Goal: Task Accomplishment & Management: Use online tool/utility

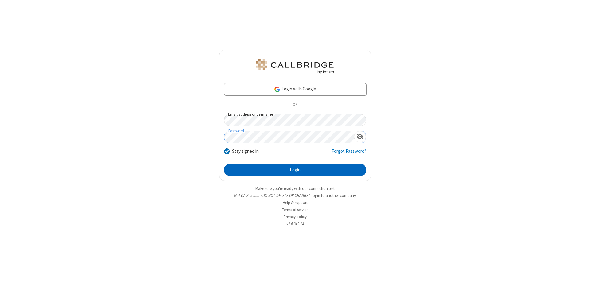
click at [295, 170] on button "Login" at bounding box center [295, 170] width 142 height 12
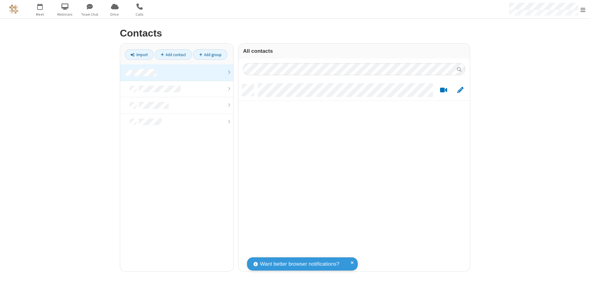
click at [177, 72] on link at bounding box center [176, 72] width 113 height 17
click at [173, 55] on link "Add contact" at bounding box center [173, 54] width 37 height 10
